Goal: Navigation & Orientation: Find specific page/section

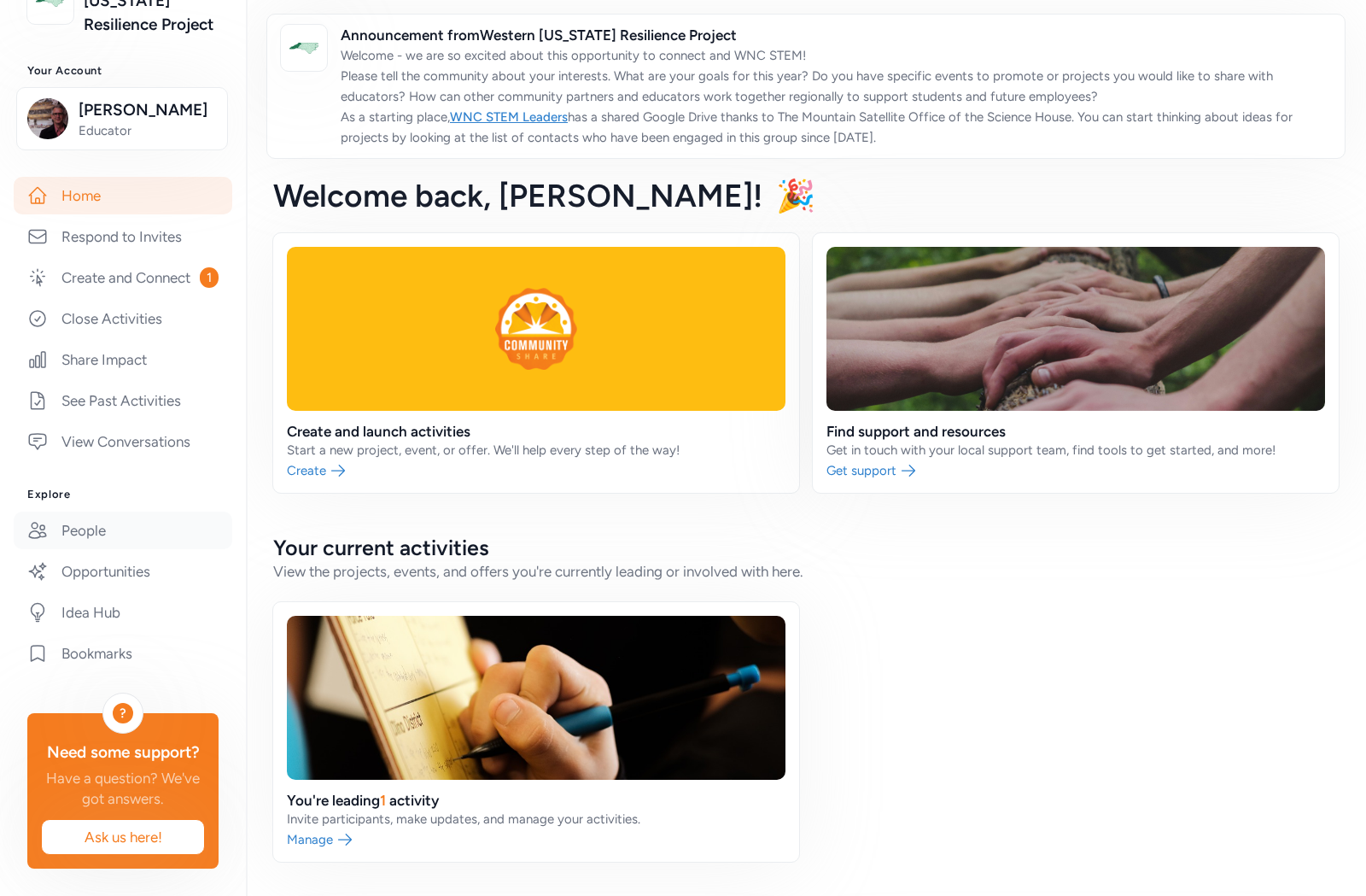
click at [98, 511] on link "People" at bounding box center [123, 530] width 219 height 37
